Goal: Information Seeking & Learning: Learn about a topic

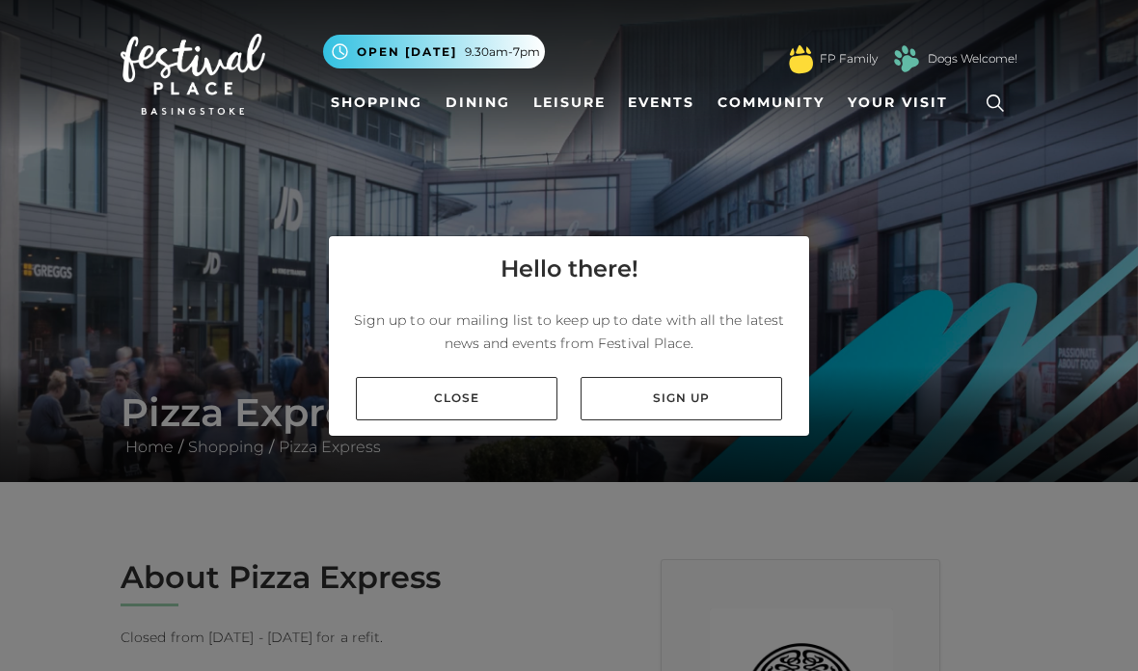
click at [414, 420] on link "Close" at bounding box center [457, 398] width 202 height 43
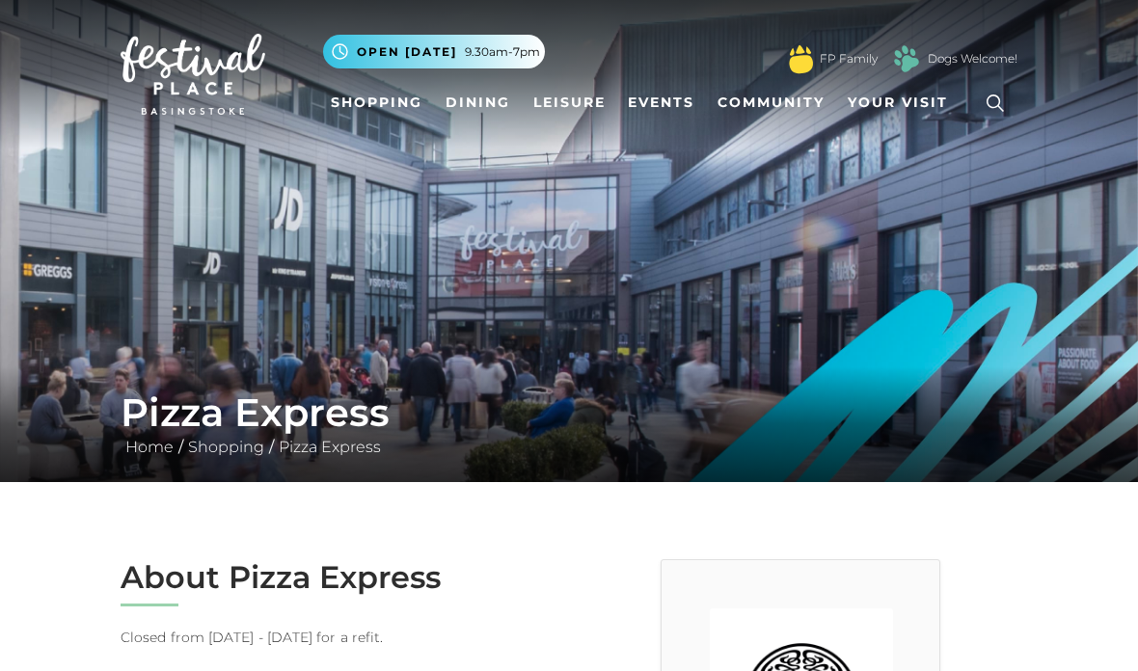
click at [996, 111] on icon at bounding box center [995, 103] width 29 height 29
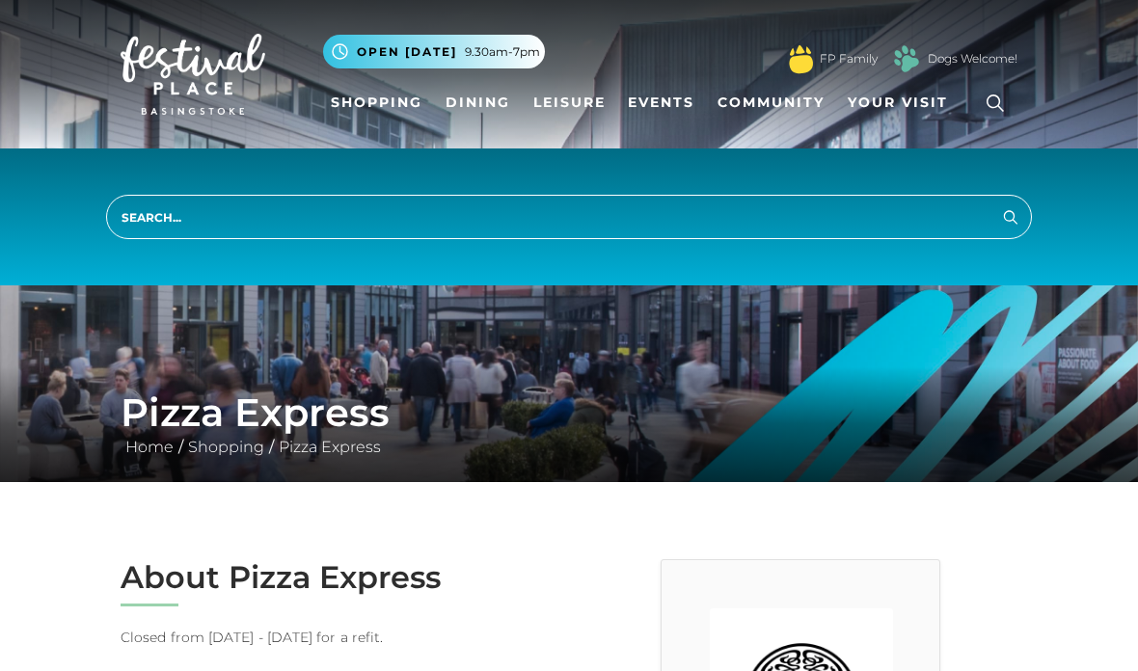
click at [155, 222] on input "search" at bounding box center [569, 217] width 926 height 44
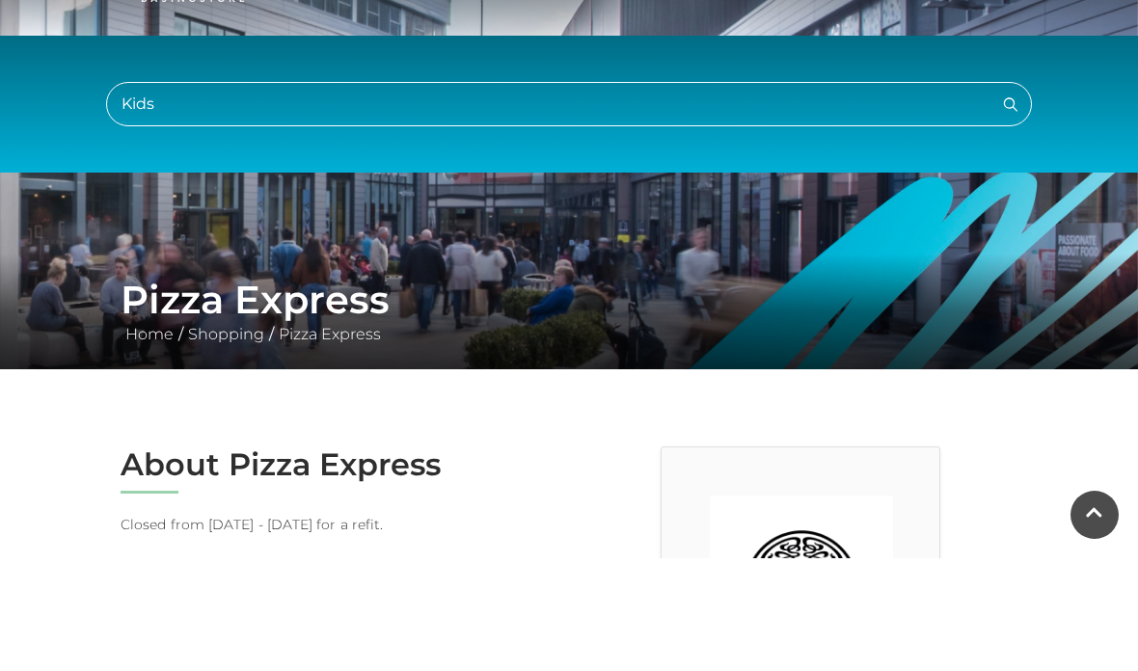
click at [1011, 204] on button "Search" at bounding box center [1010, 216] width 23 height 24
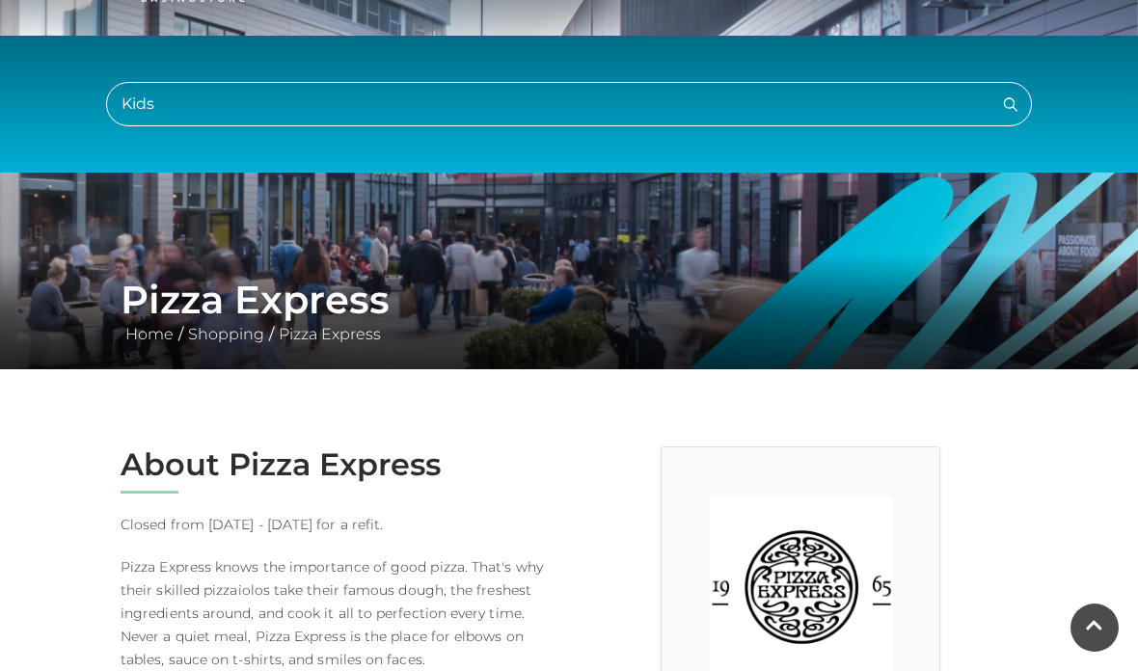
click at [176, 102] on input "Kids" at bounding box center [569, 104] width 926 height 44
type input "K"
type input "Food"
click at [1011, 103] on button "Search" at bounding box center [1010, 104] width 23 height 24
click at [955, 222] on img at bounding box center [569, 128] width 1138 height 482
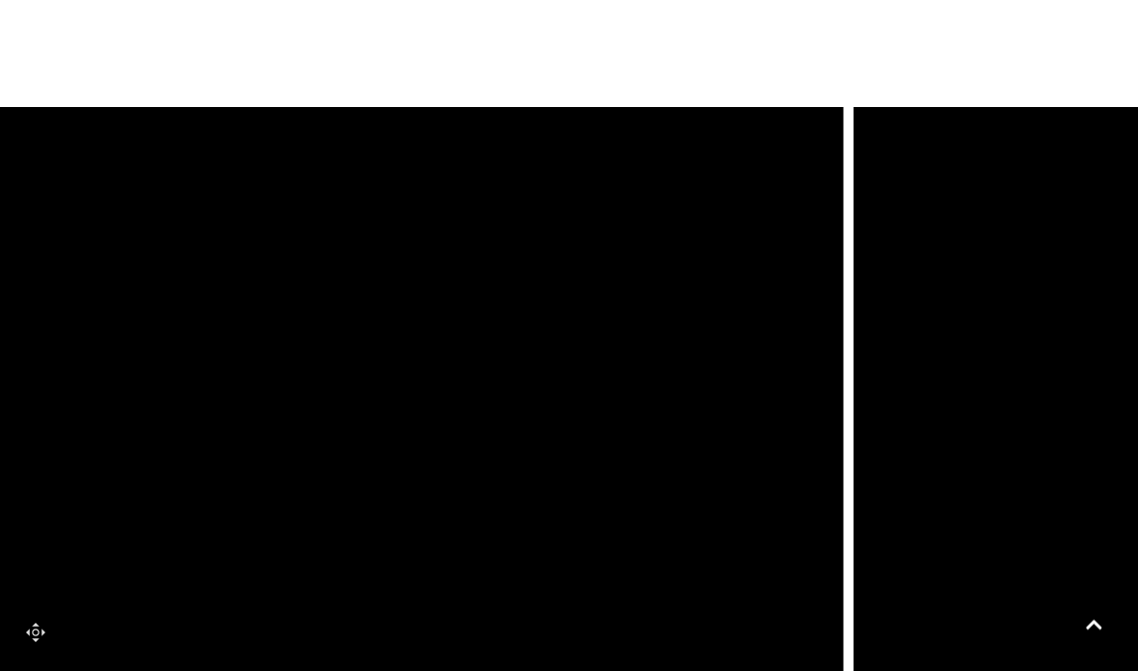
scroll to position [1439, 0]
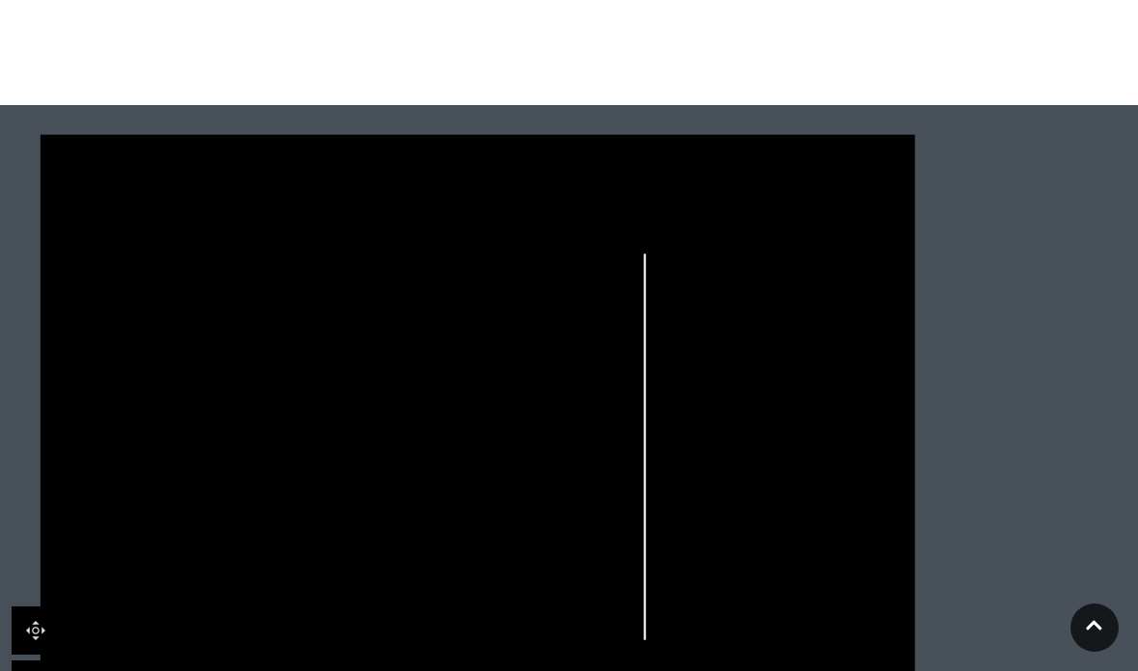
click at [1102, 670] on div at bounding box center [569, 443] width 1139 height 640
click at [1094, 635] on icon at bounding box center [1094, 625] width 16 height 18
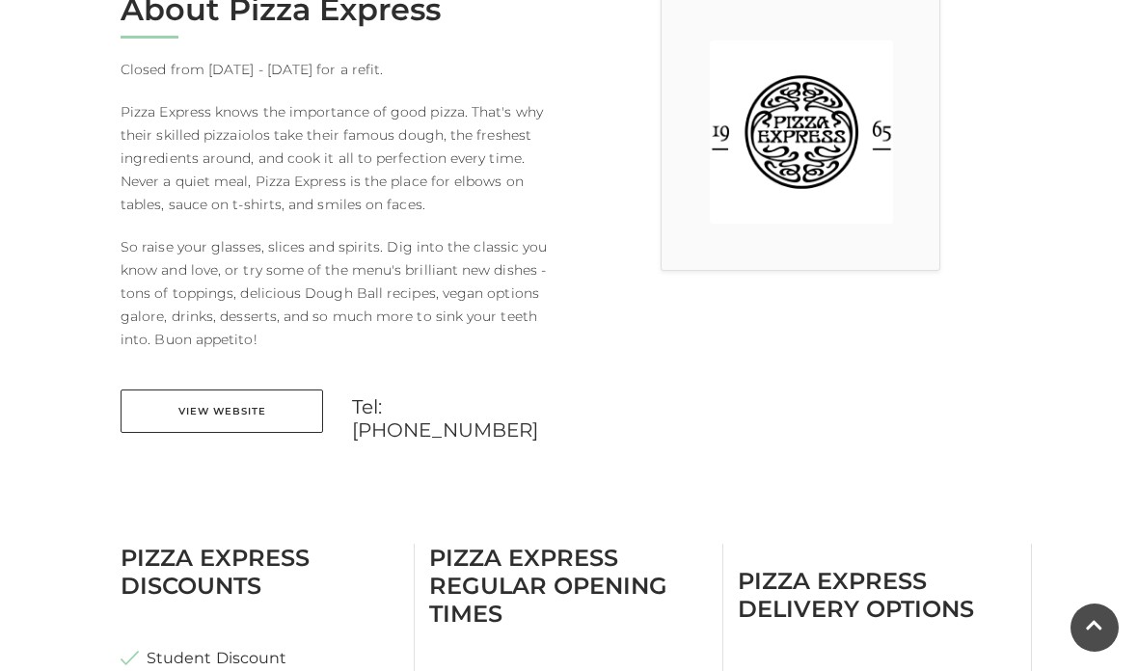
scroll to position [0, 0]
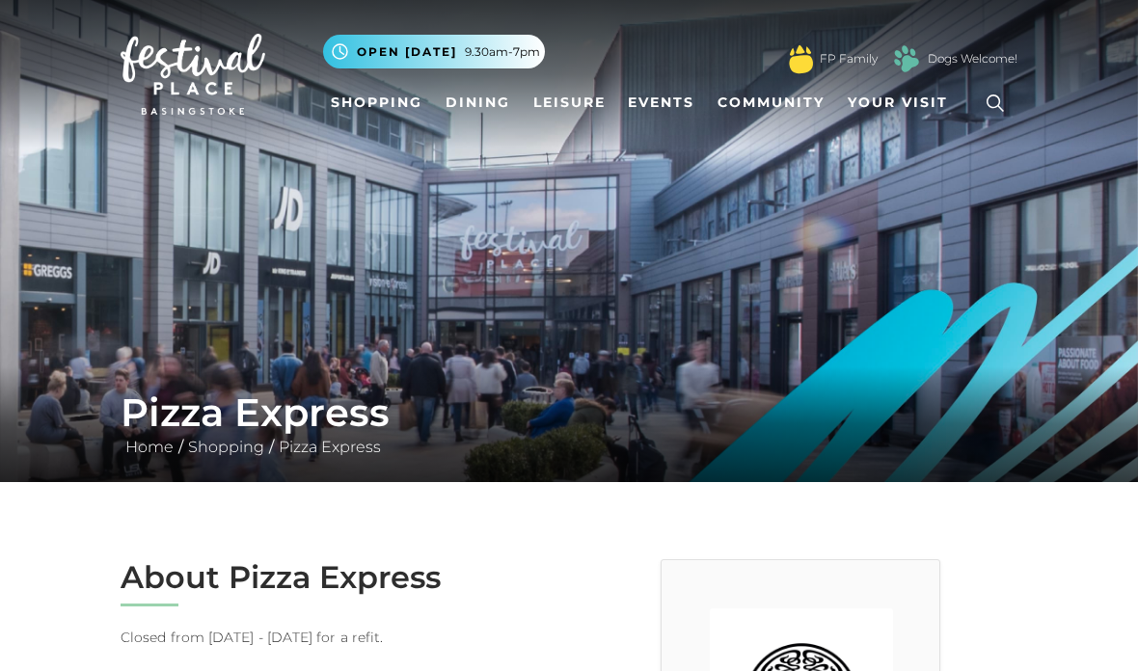
click at [471, 96] on link "Dining" at bounding box center [478, 103] width 80 height 36
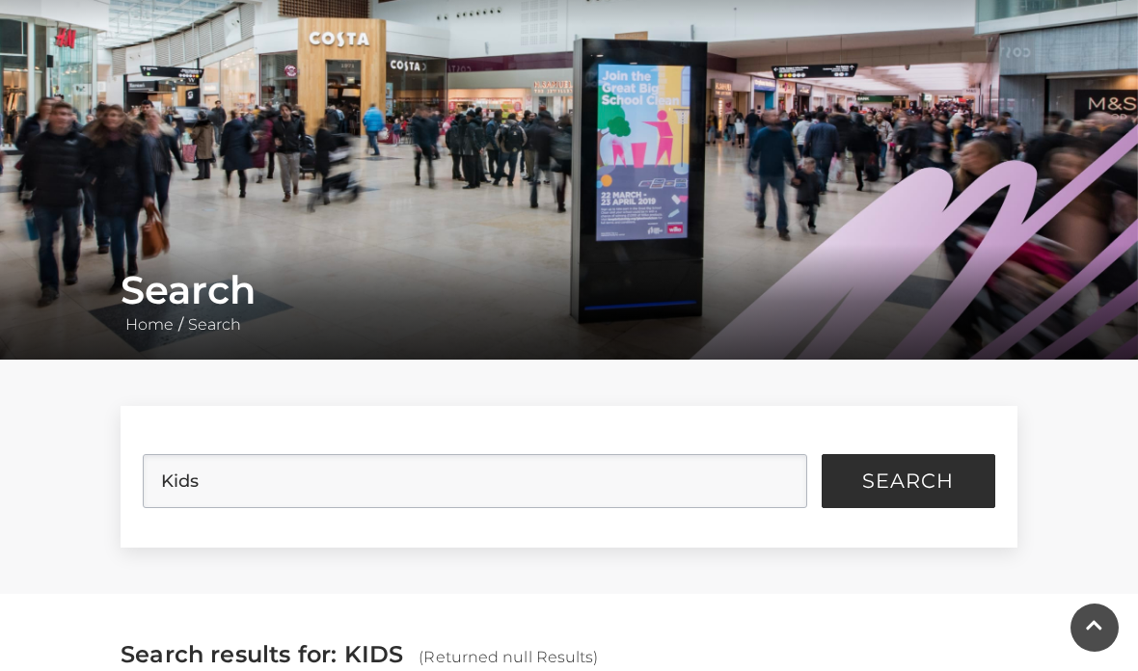
scroll to position [112, 0]
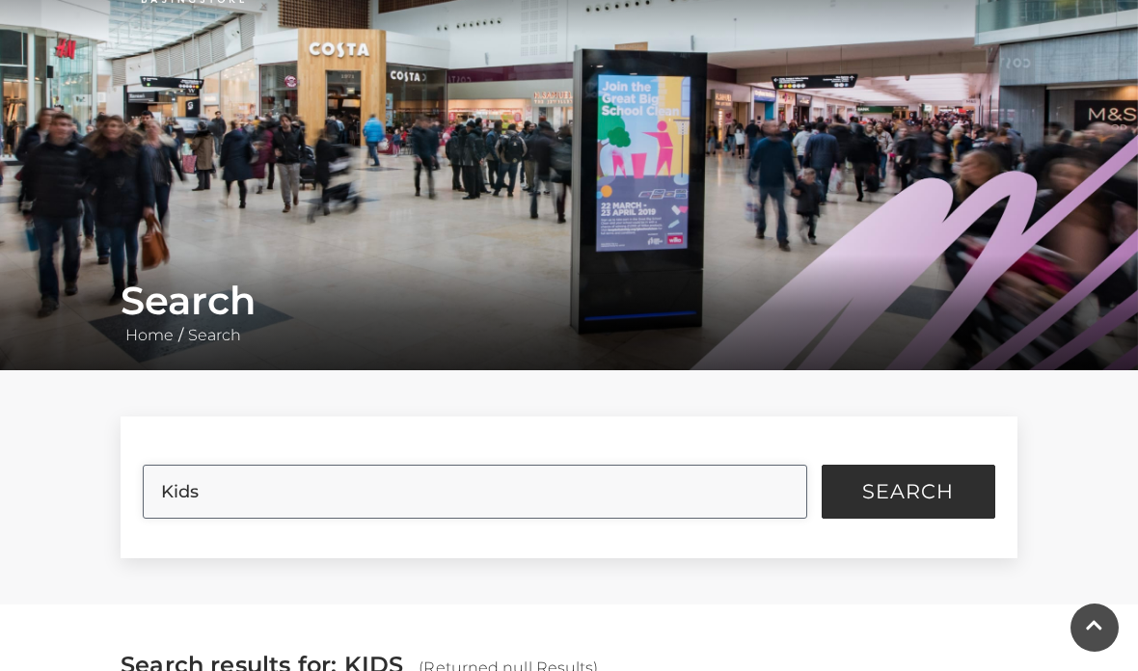
click at [261, 483] on input "Kids" at bounding box center [475, 492] width 664 height 54
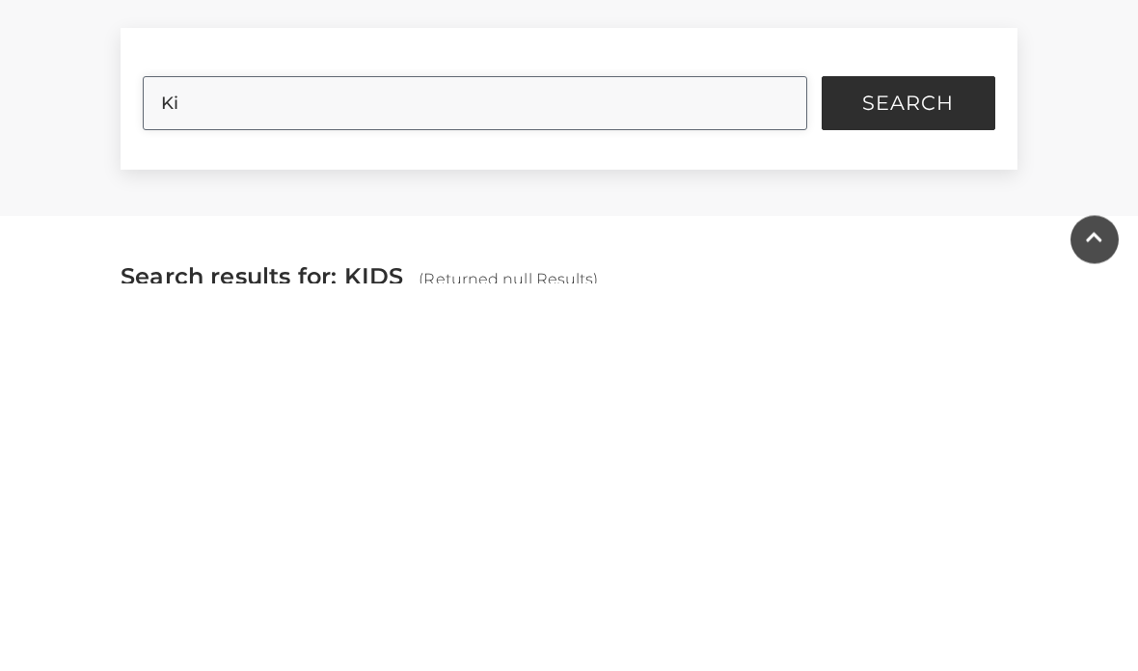
type input "K"
click at [907, 465] on button "Search" at bounding box center [909, 492] width 174 height 54
click at [892, 465] on button "Search" at bounding box center [909, 492] width 174 height 54
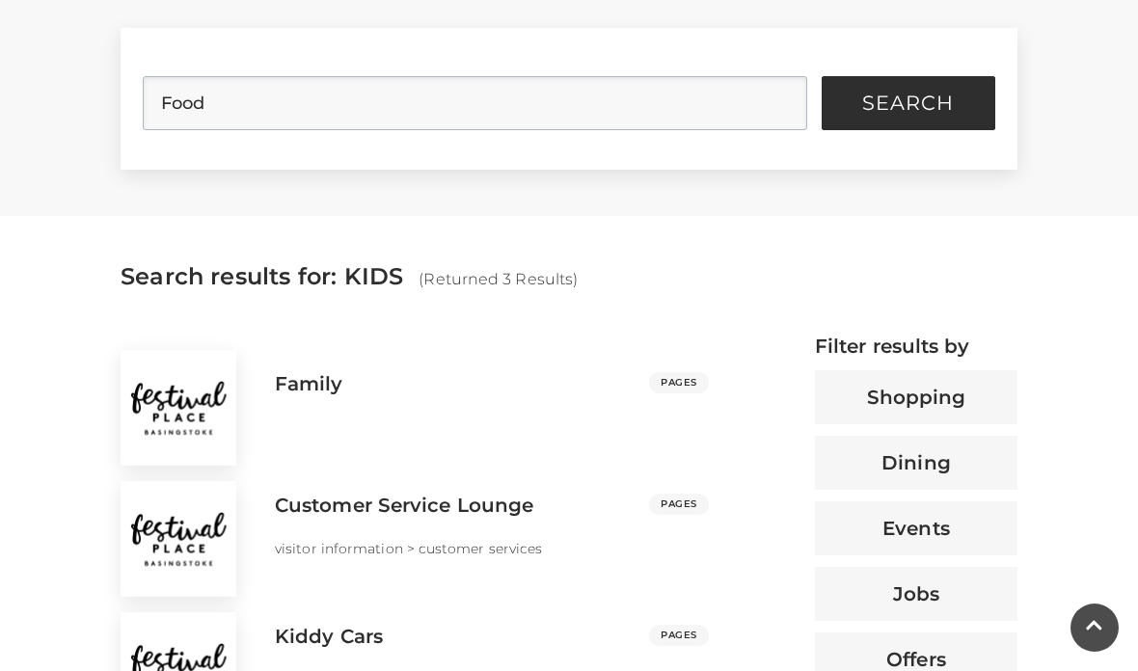
click at [873, 116] on button "Search" at bounding box center [909, 103] width 174 height 54
click at [859, 96] on button "Search" at bounding box center [909, 103] width 174 height 54
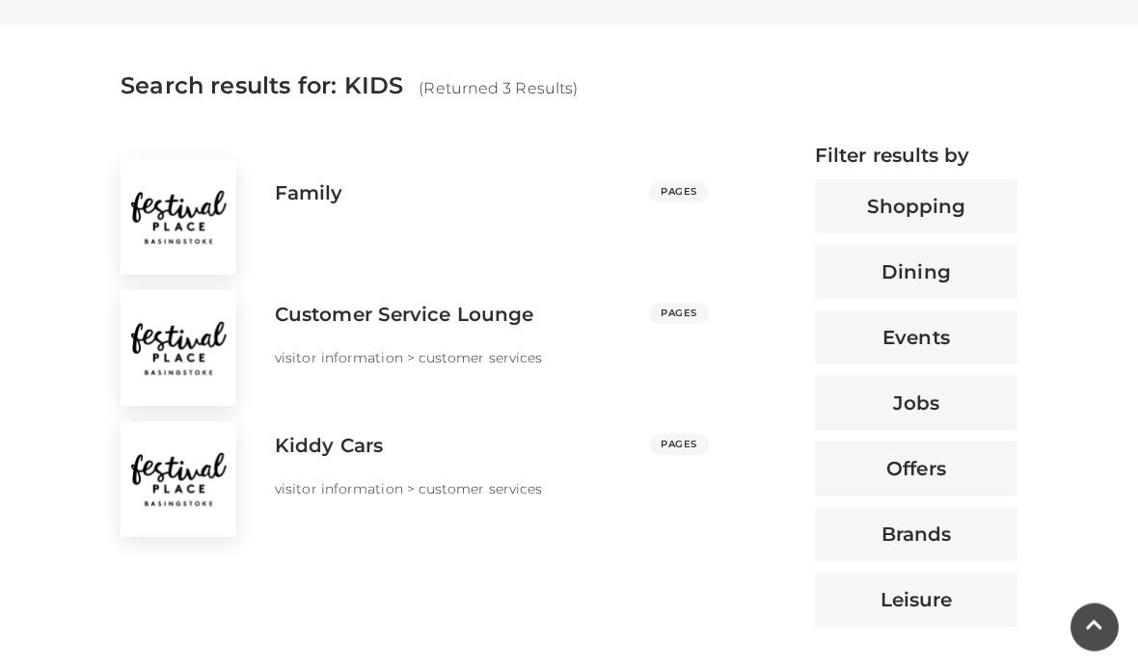
scroll to position [691, 0]
click at [291, 196] on h3 "Family" at bounding box center [309, 192] width 68 height 23
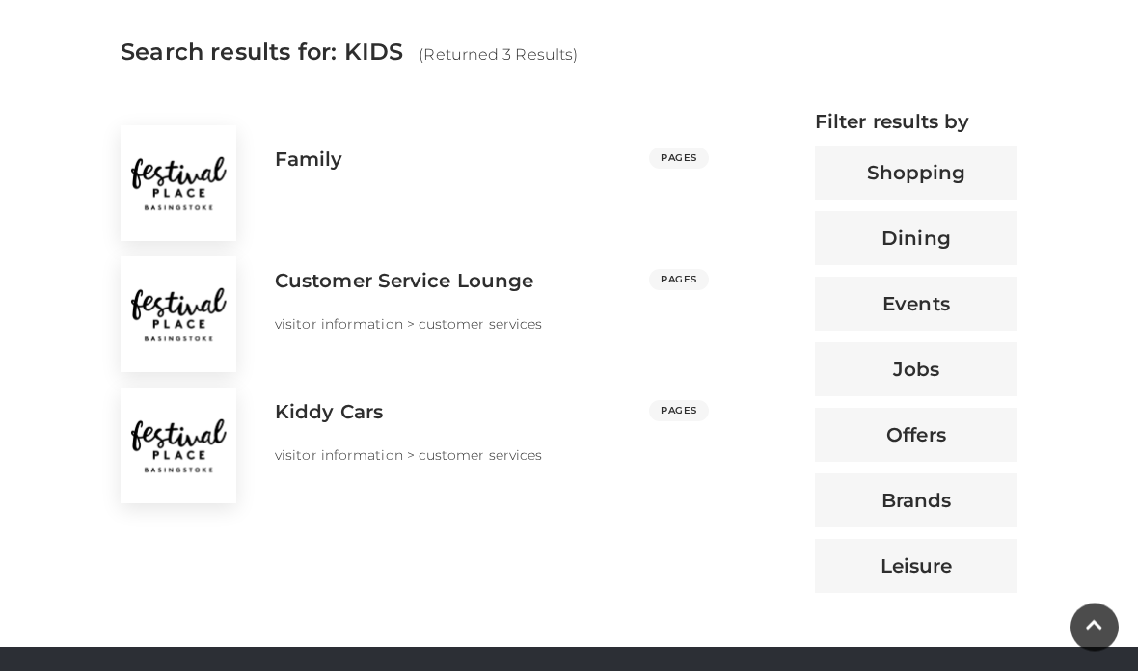
scroll to position [715, 0]
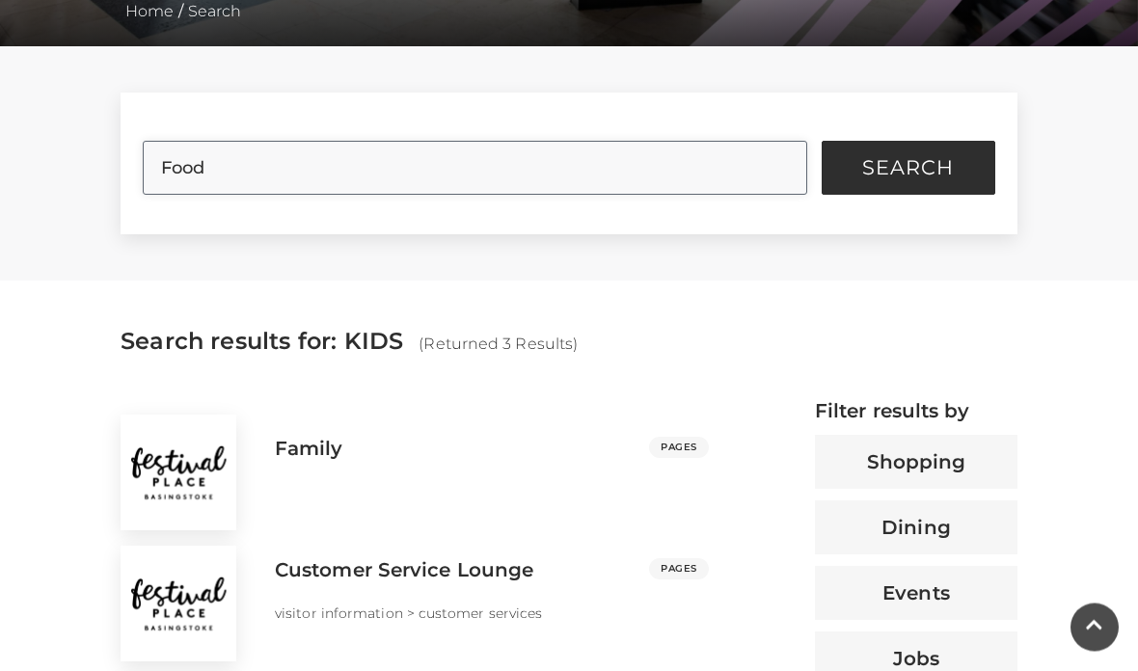
click at [261, 152] on input "Food" at bounding box center [475, 169] width 664 height 54
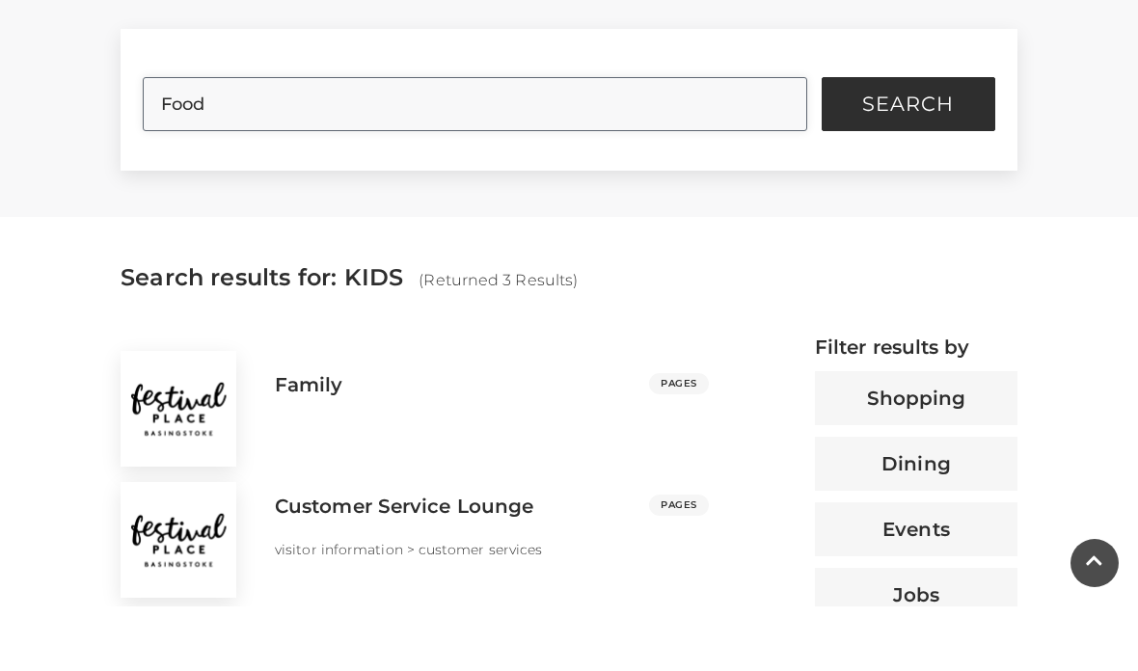
click at [244, 142] on input "Food" at bounding box center [475, 169] width 664 height 54
type input "F"
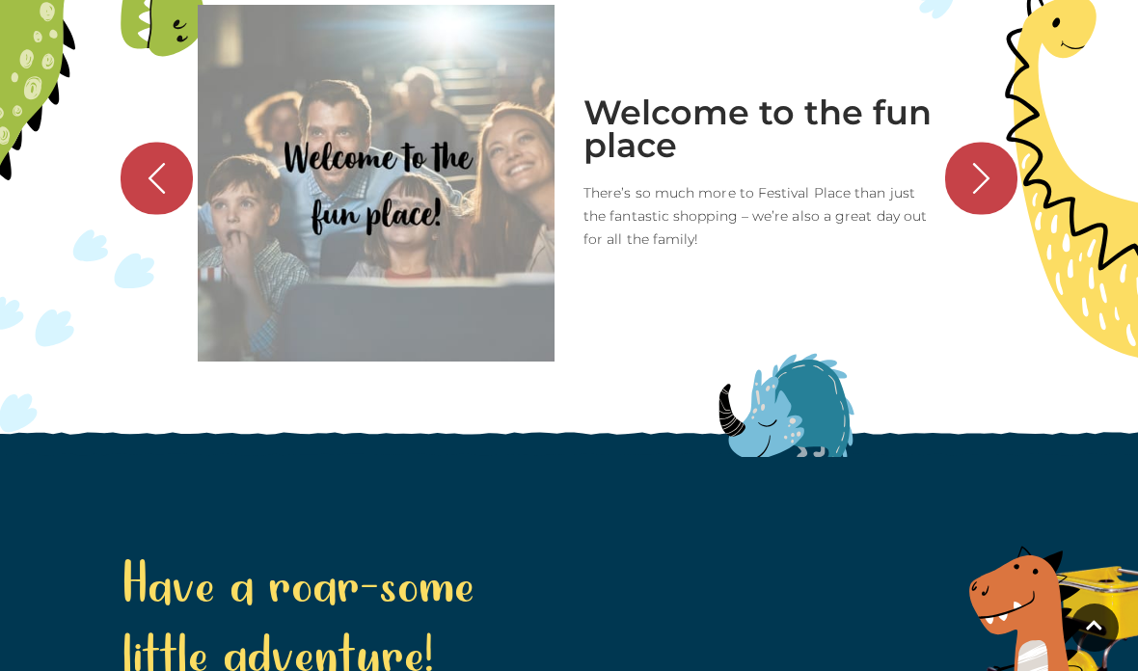
scroll to position [2032, 0]
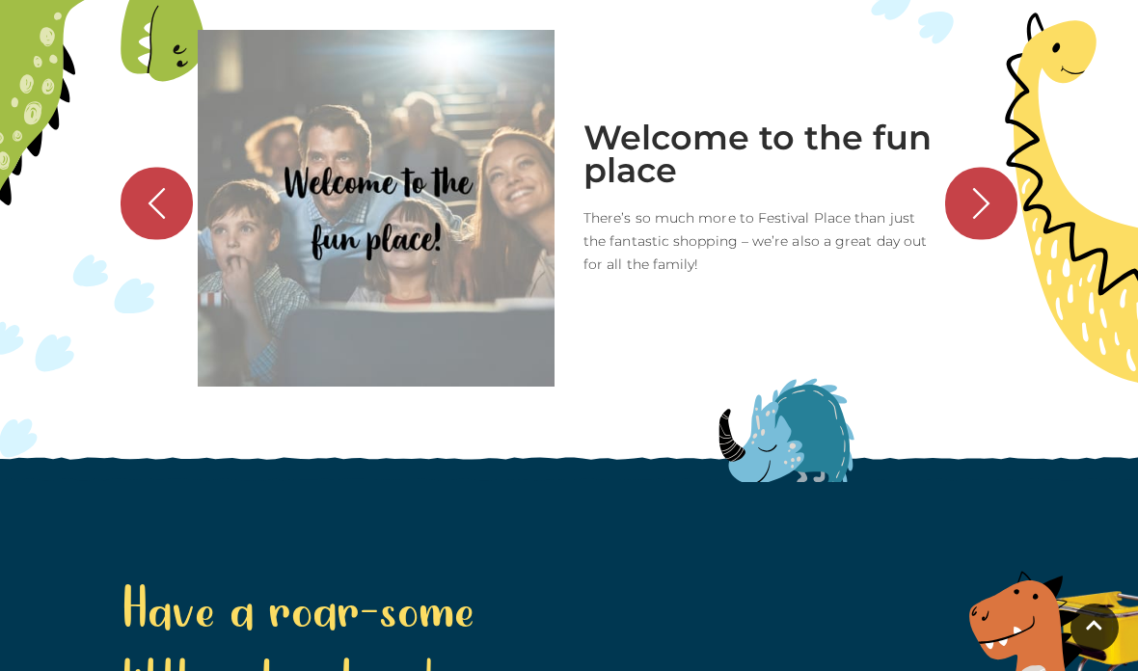
click at [139, 221] on icon "button" at bounding box center [157, 203] width 36 height 36
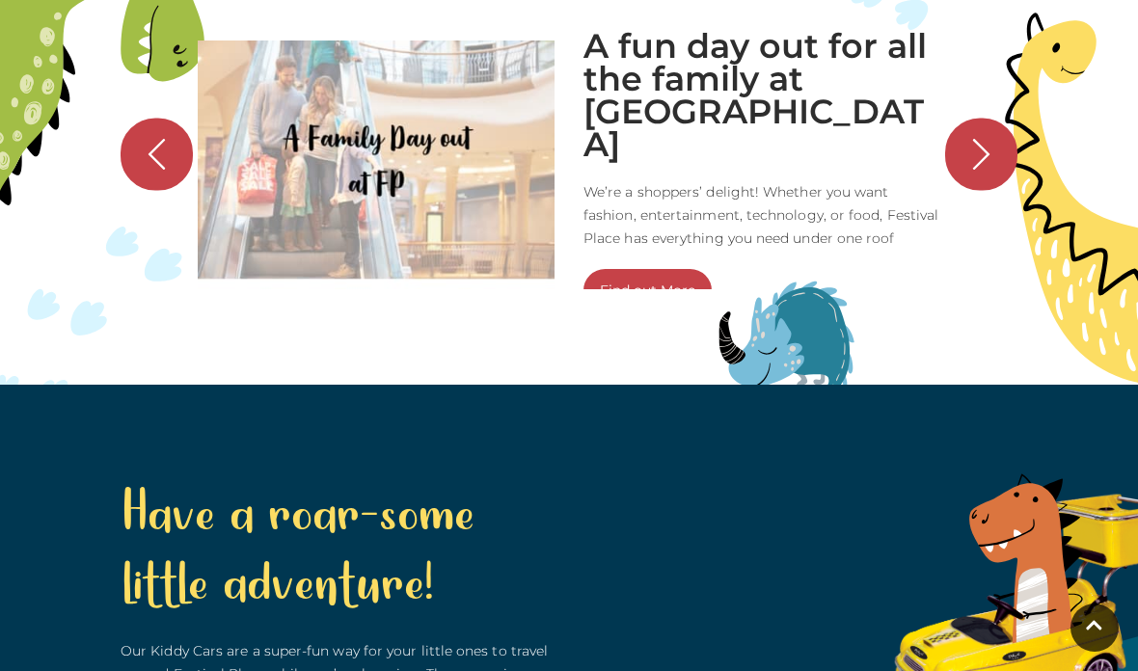
click at [153, 173] on icon "button" at bounding box center [157, 155] width 36 height 36
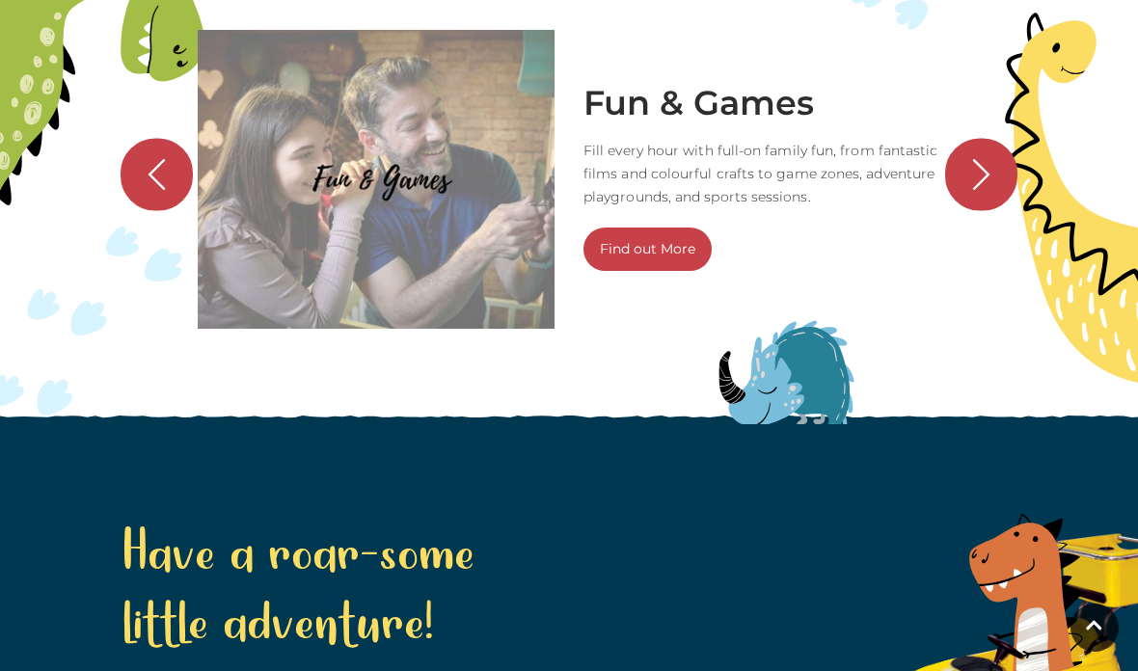
click at [144, 210] on button "button" at bounding box center [157, 174] width 72 height 72
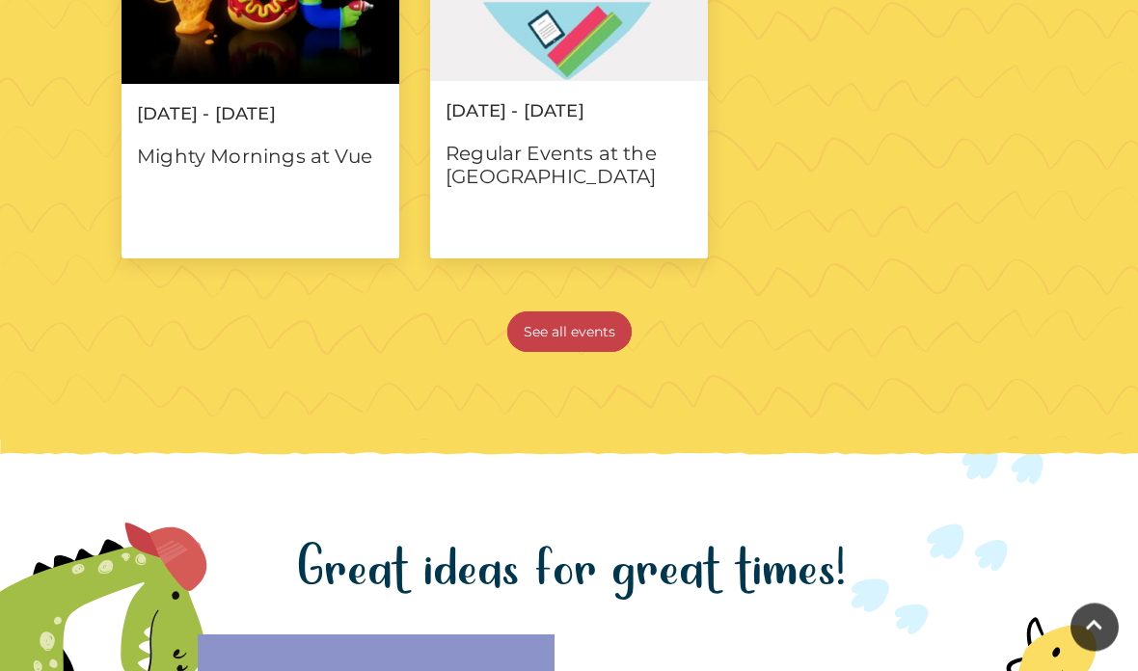
scroll to position [1395, 0]
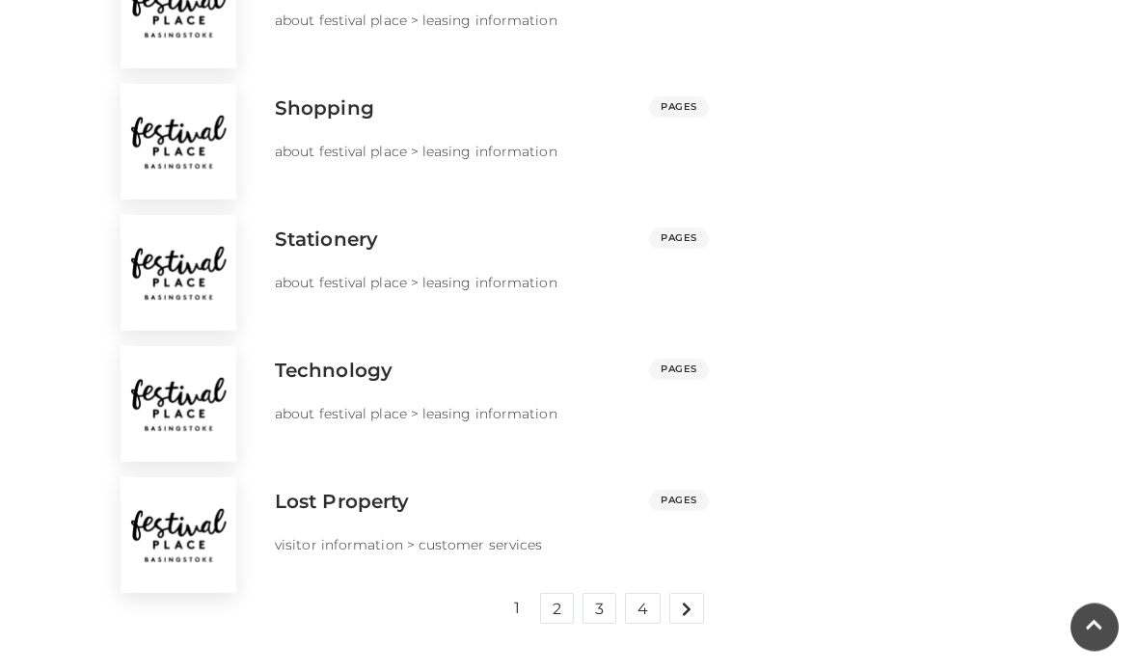
scroll to position [3259, 0]
click at [701, 613] on link at bounding box center [686, 608] width 35 height 31
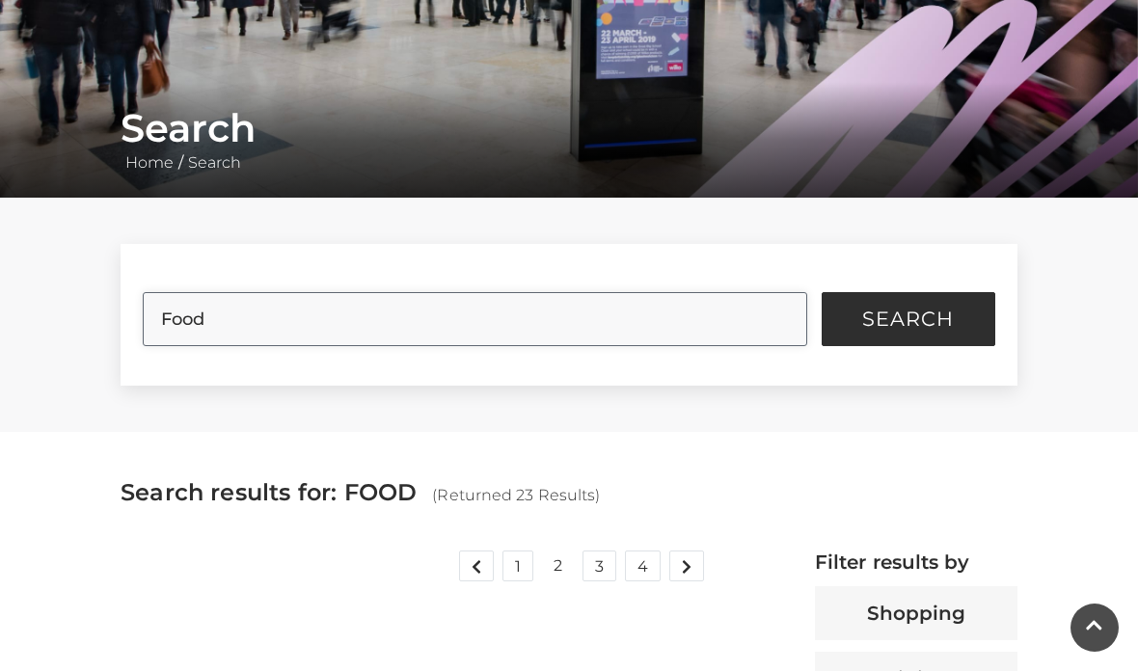
click at [256, 296] on input "Food" at bounding box center [475, 319] width 664 height 54
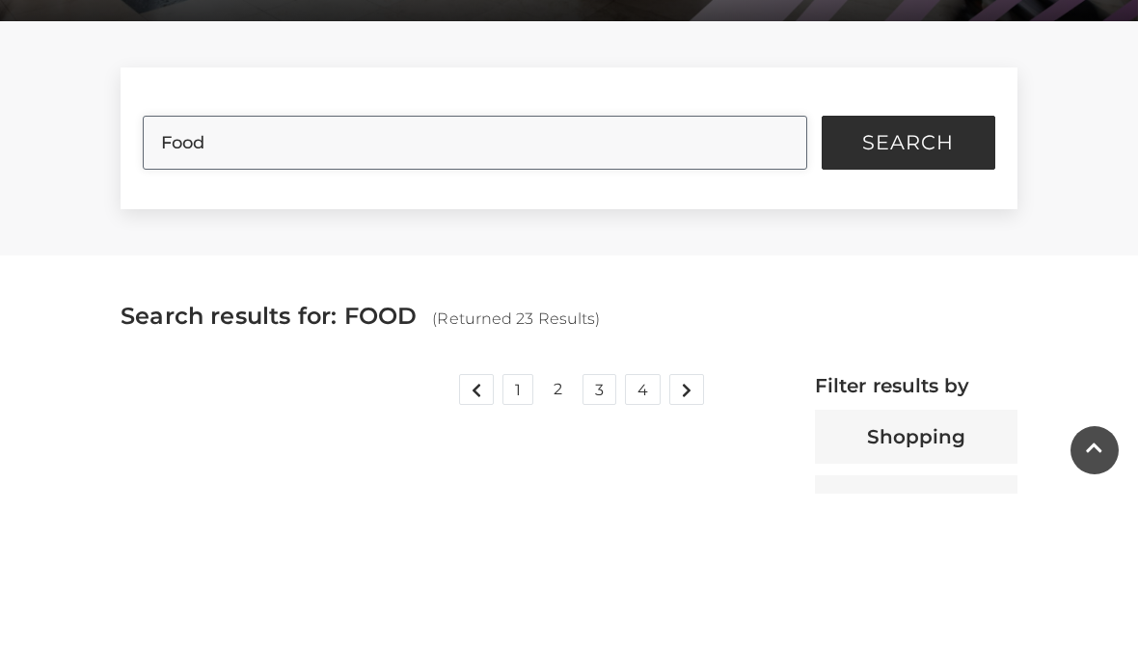
click at [803, 293] on input "Food" at bounding box center [475, 320] width 664 height 54
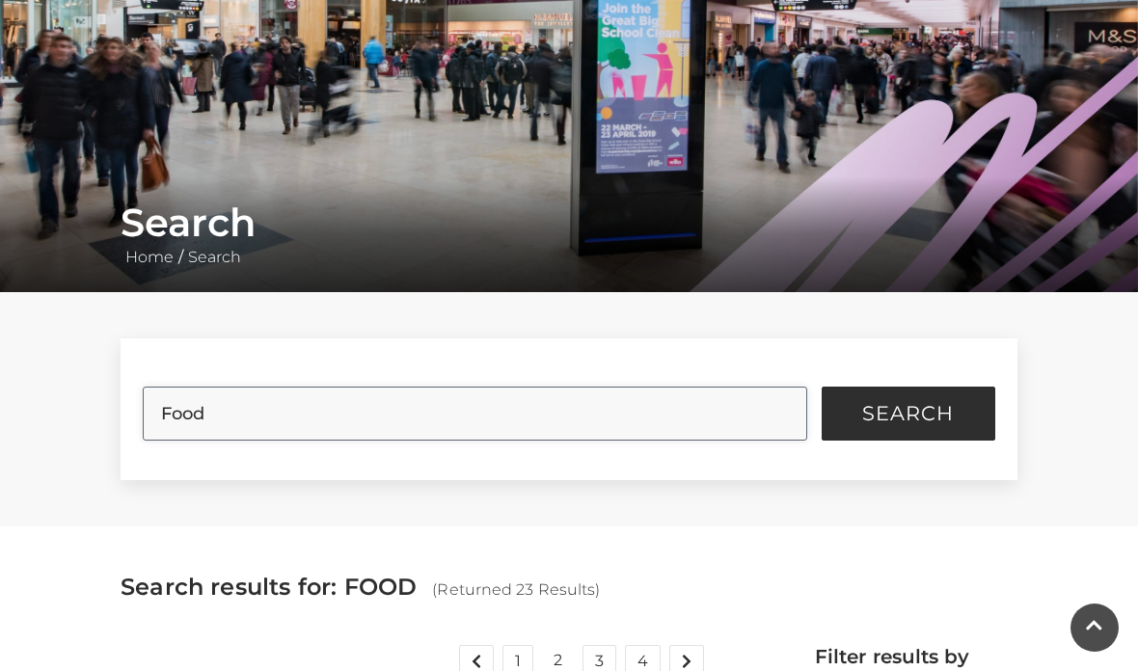
scroll to position [0, 0]
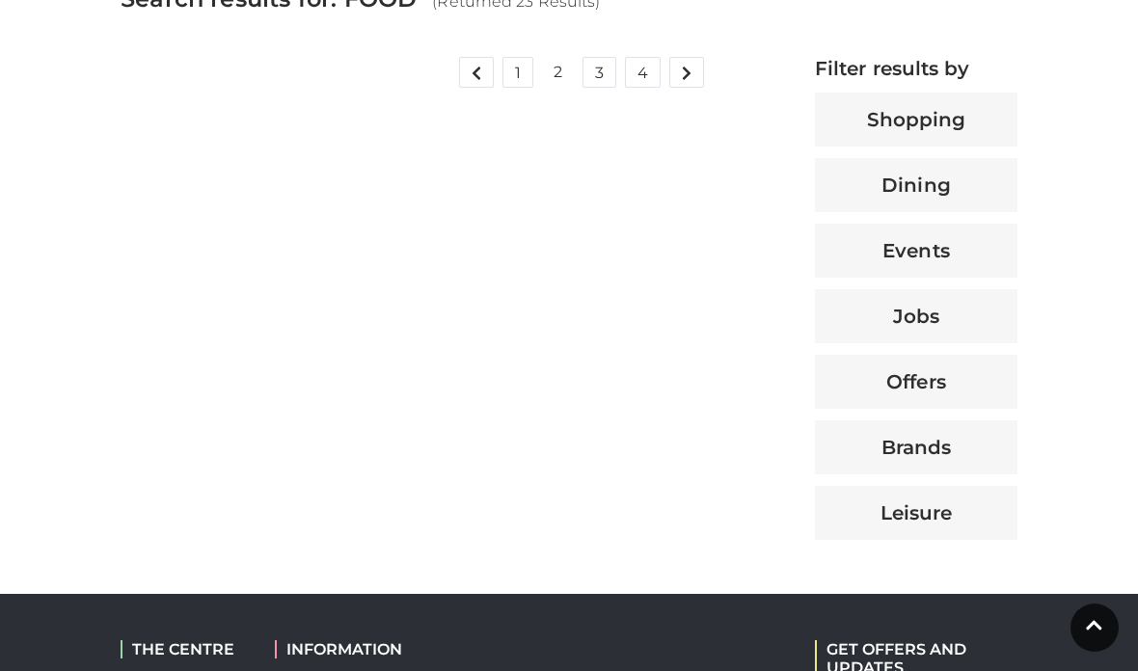
scroll to position [681, 0]
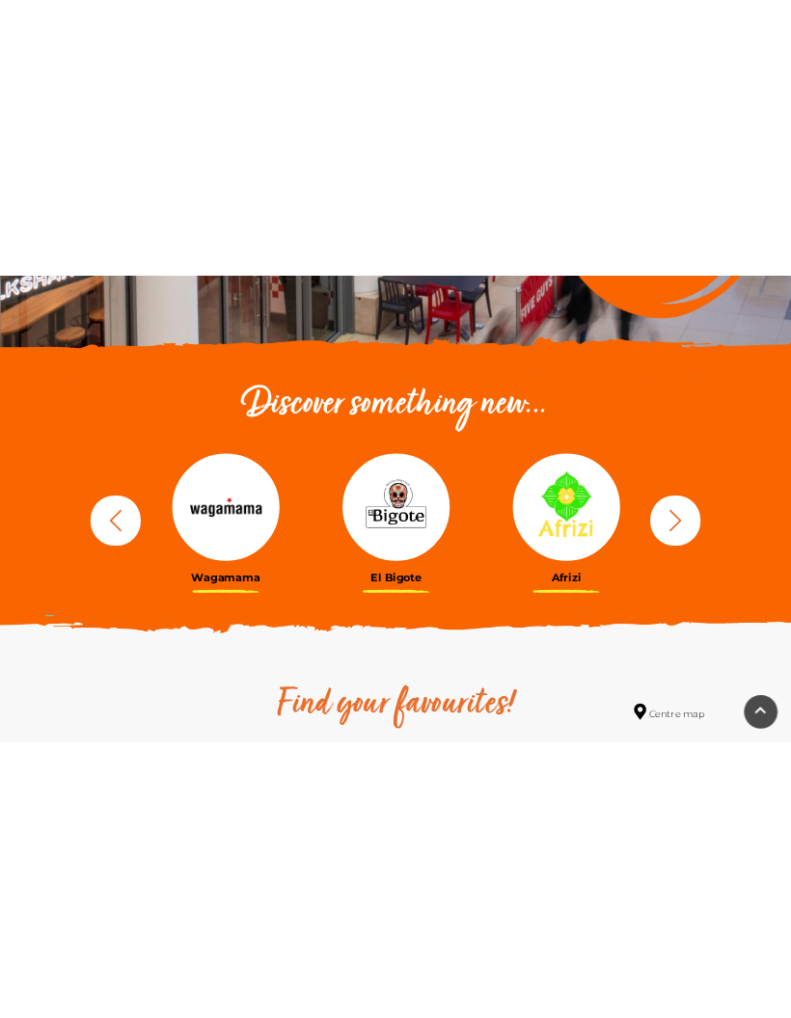
scroll to position [581, 0]
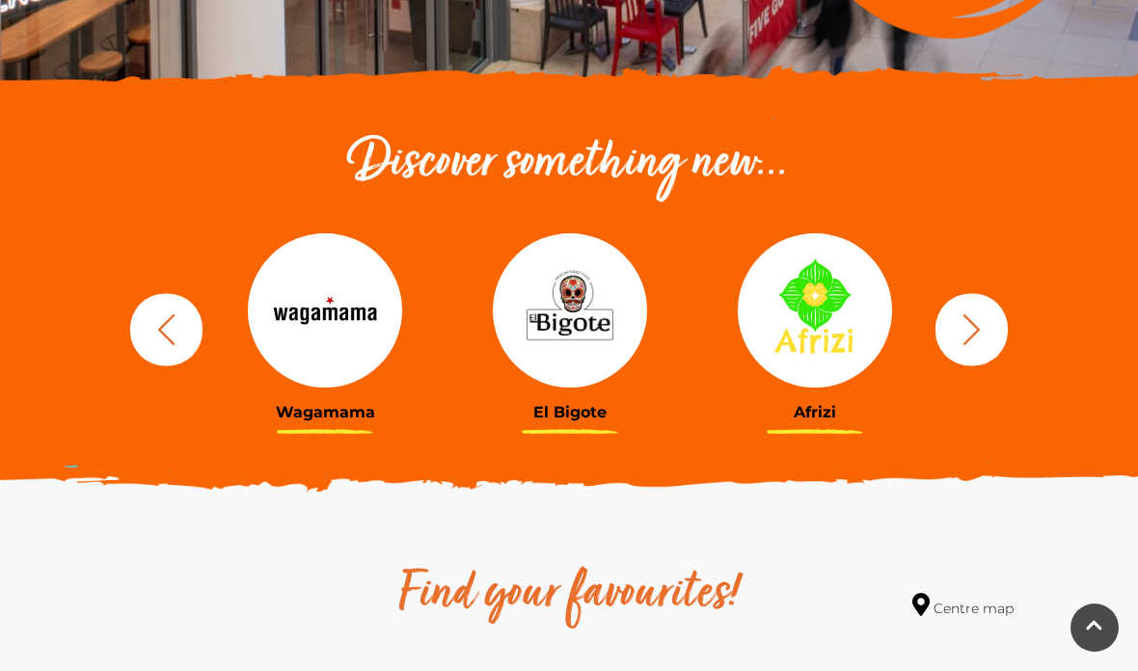
click at [169, 329] on icon "button" at bounding box center [167, 329] width 36 height 36
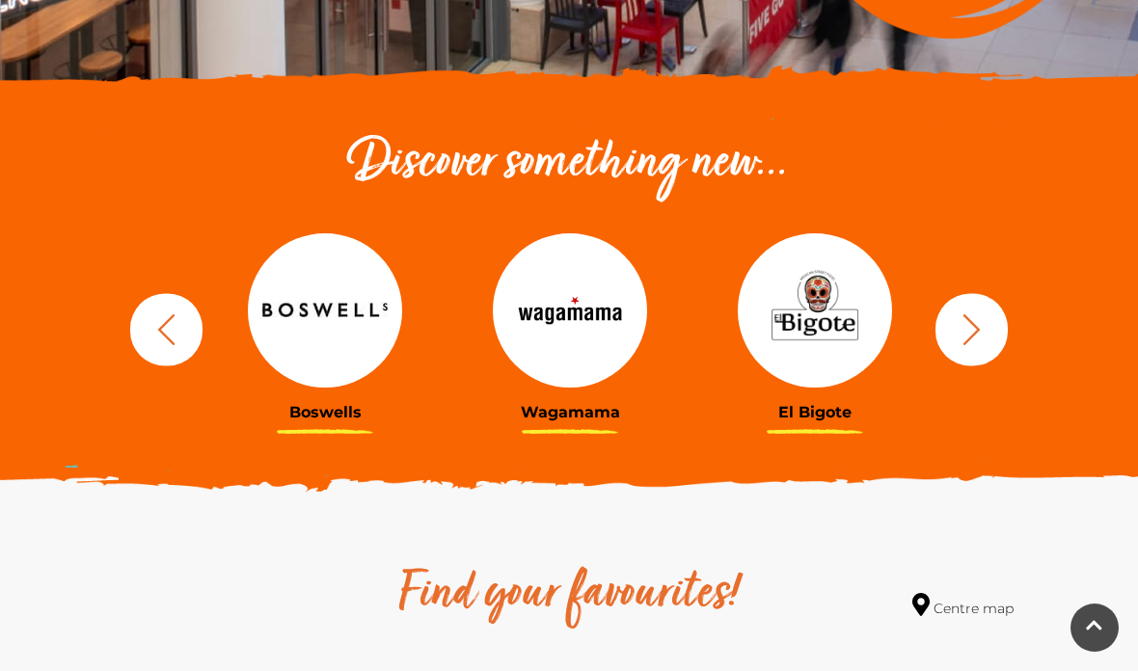
click at [159, 319] on icon "button" at bounding box center [167, 329] width 36 height 36
click at [165, 331] on icon "button" at bounding box center [167, 329] width 36 height 36
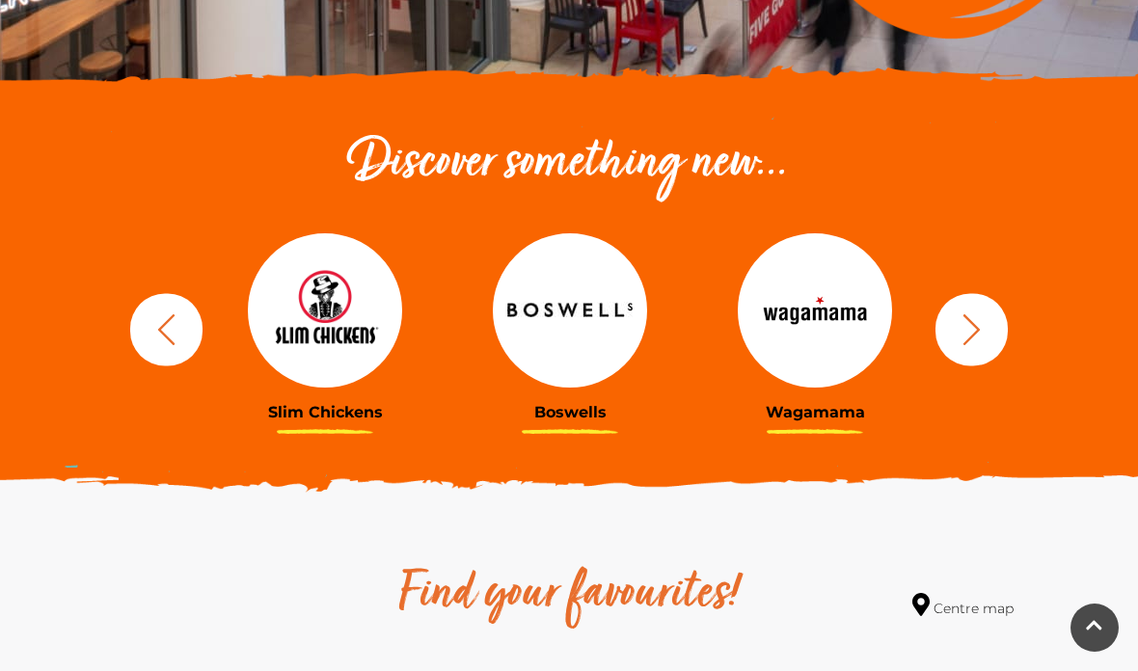
click at [168, 323] on icon "button" at bounding box center [167, 329] width 36 height 36
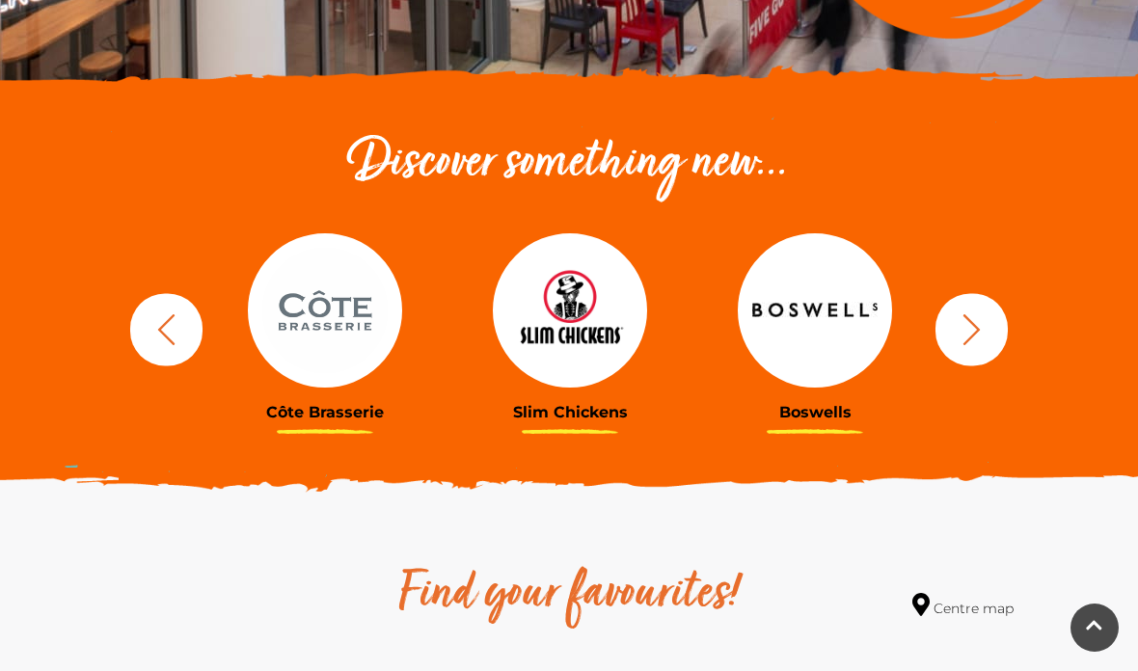
click at [188, 330] on button "button" at bounding box center [166, 329] width 72 height 72
click at [169, 329] on icon "button" at bounding box center [167, 329] width 36 height 36
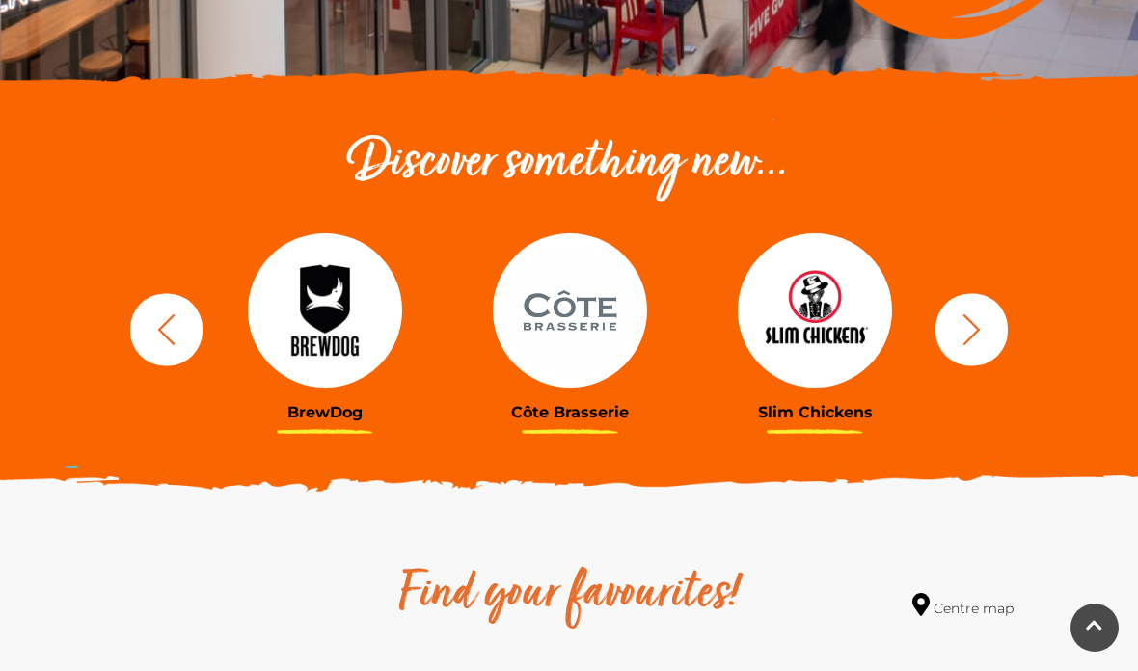
click at [176, 320] on icon "button" at bounding box center [167, 329] width 36 height 36
click at [166, 328] on icon "button" at bounding box center [167, 329] width 36 height 36
